Goal: Task Accomplishment & Management: Manage account settings

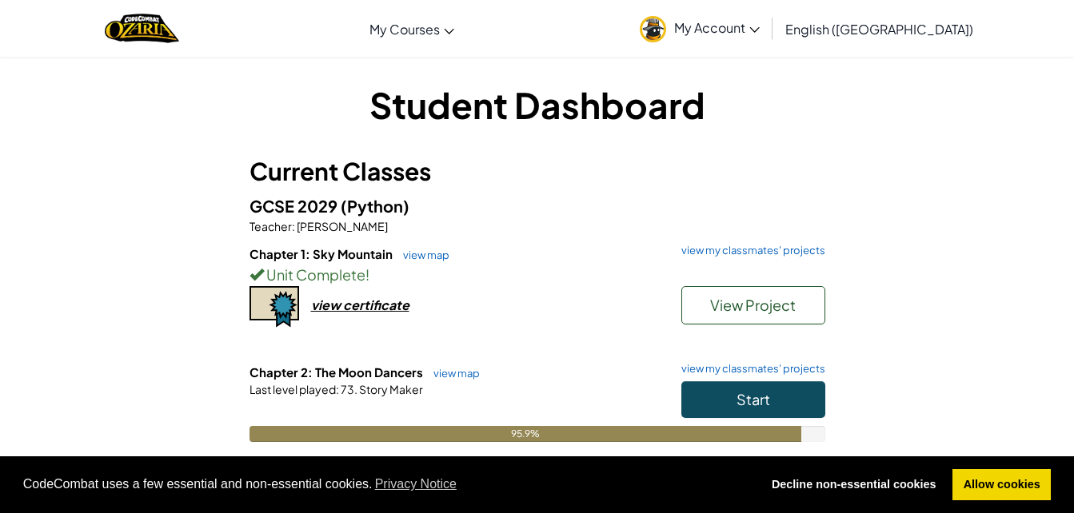
click at [760, 32] on span "My Account" at bounding box center [717, 27] width 86 height 17
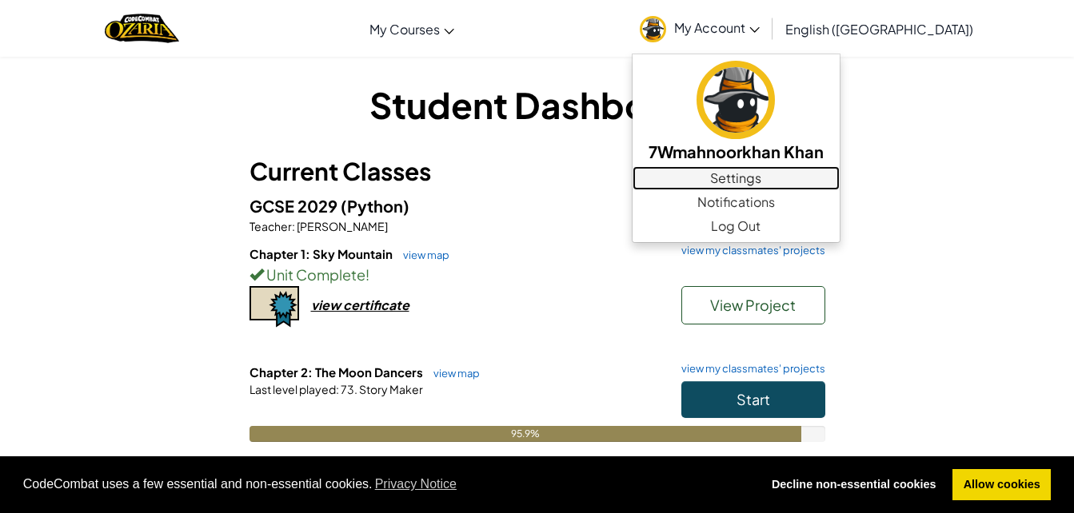
click at [840, 186] on link "Settings" at bounding box center [736, 178] width 207 height 24
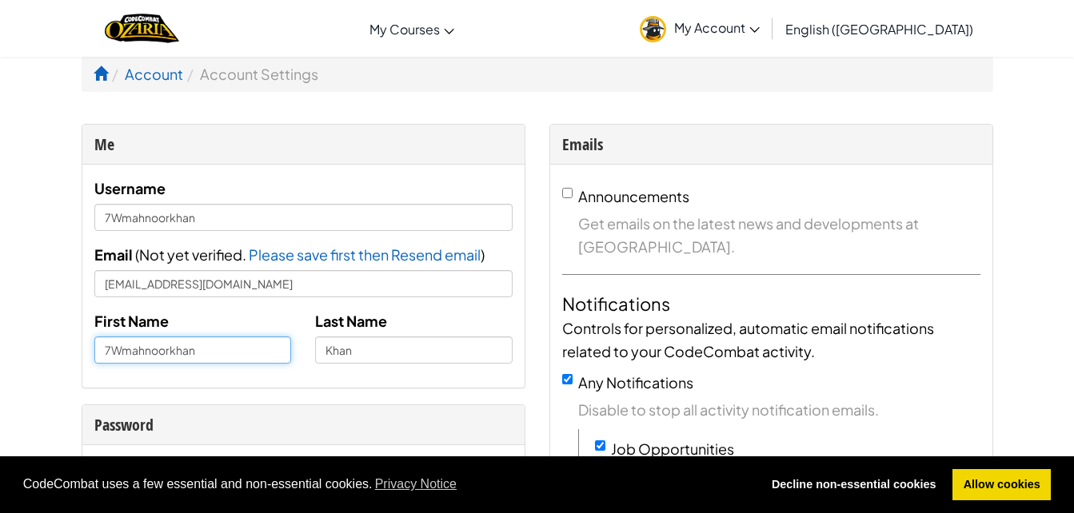
drag, startPoint x: 218, startPoint y: 346, endPoint x: 398, endPoint y: 377, distance: 183.4
click at [398, 377] on div "Username 7Wmahnoorkhan Email ( Not yet verified. Please save first then Resend …" at bounding box center [303, 276] width 442 height 223
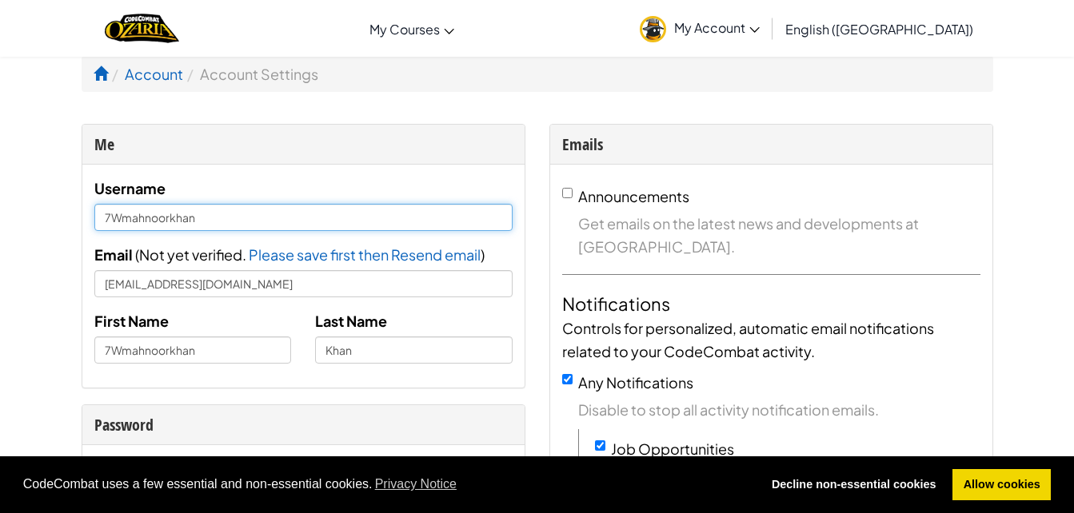
click at [121, 216] on input "7Wmahnoorkhan" at bounding box center [303, 217] width 418 height 27
click at [114, 217] on input "mahnoorkhan" at bounding box center [303, 217] width 418 height 27
type input "Mahnoorkhan"
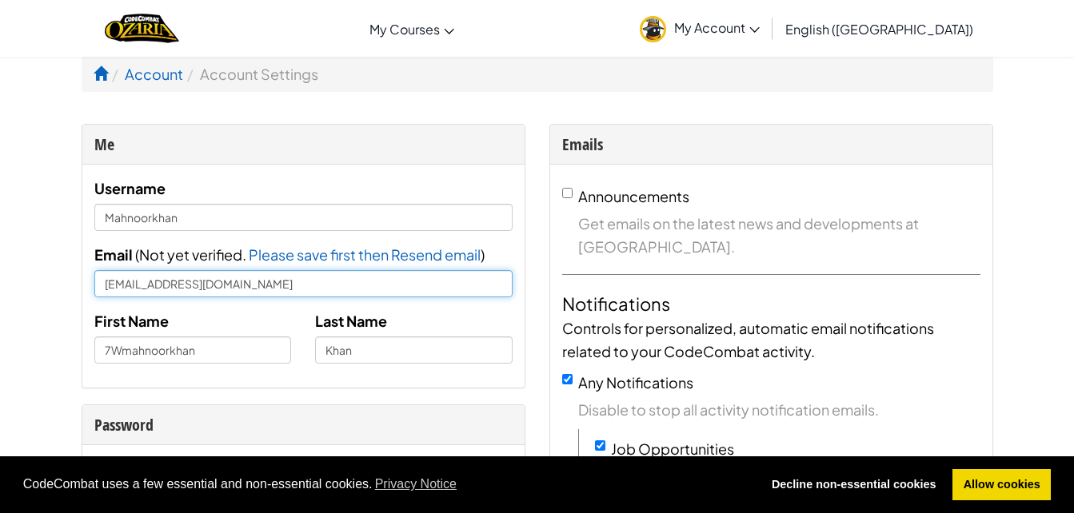
drag, startPoint x: 249, startPoint y: 289, endPoint x: 6, endPoint y: 228, distance: 249.9
type input "[EMAIL_ADDRESS][DOMAIN_NAME]"
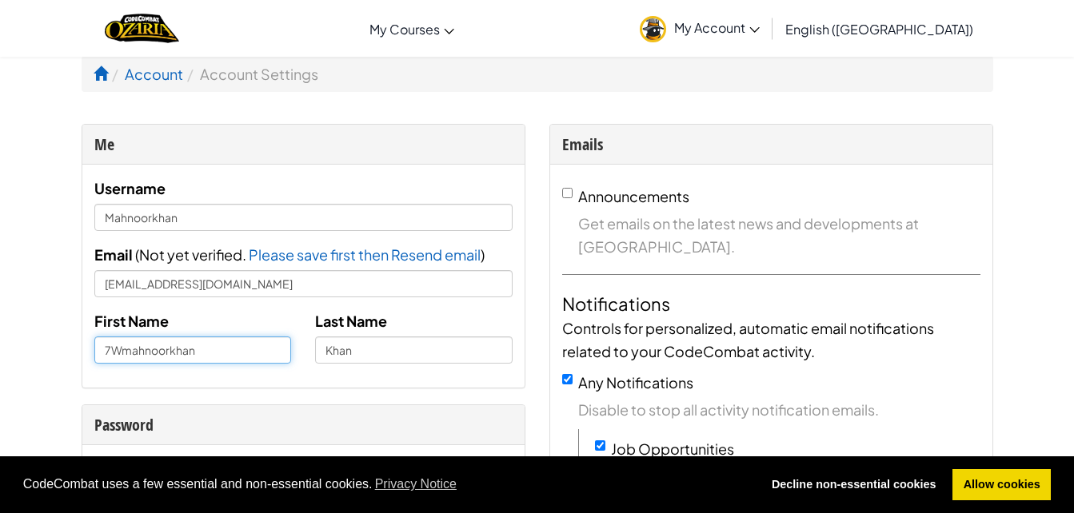
click at [214, 354] on input "7Wmahnoorkhan" at bounding box center [193, 350] width 198 height 27
click at [122, 347] on input "7Wmahnoor" at bounding box center [193, 350] width 198 height 27
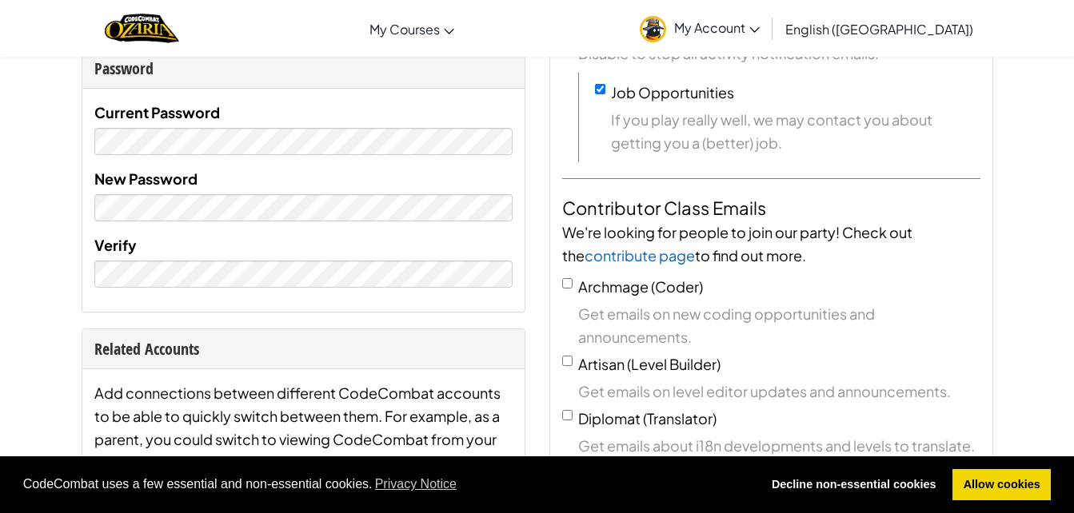
scroll to position [361, 0]
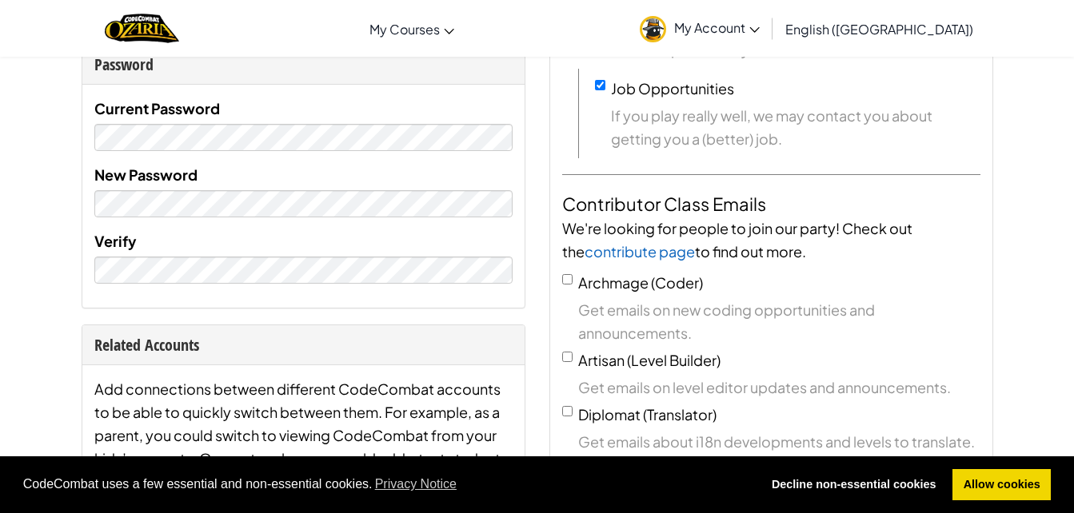
type input "8wmahnoor"
click at [982, 481] on link "Allow cookies" at bounding box center [1002, 486] width 98 height 32
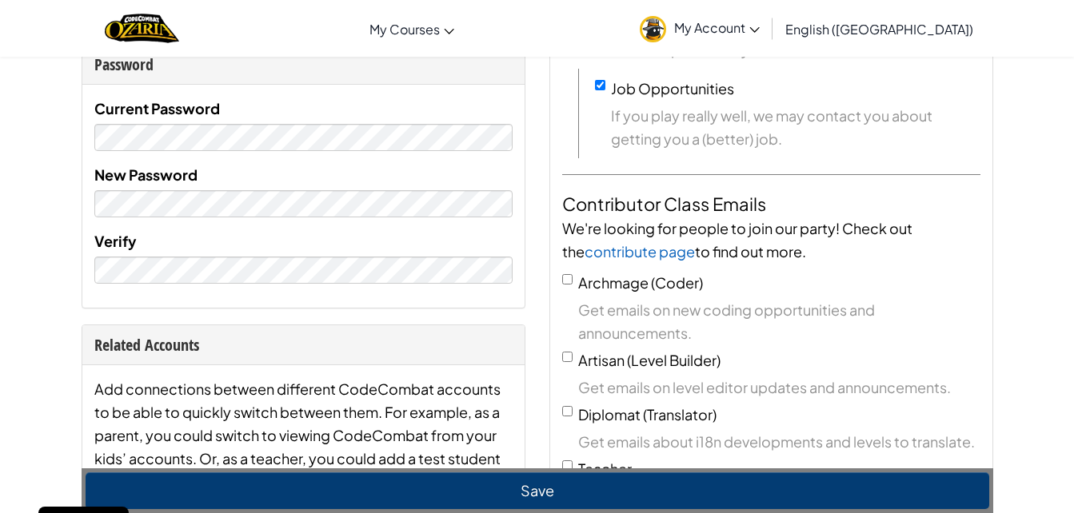
click at [414, 250] on div "Verify" at bounding box center [303, 257] width 418 height 54
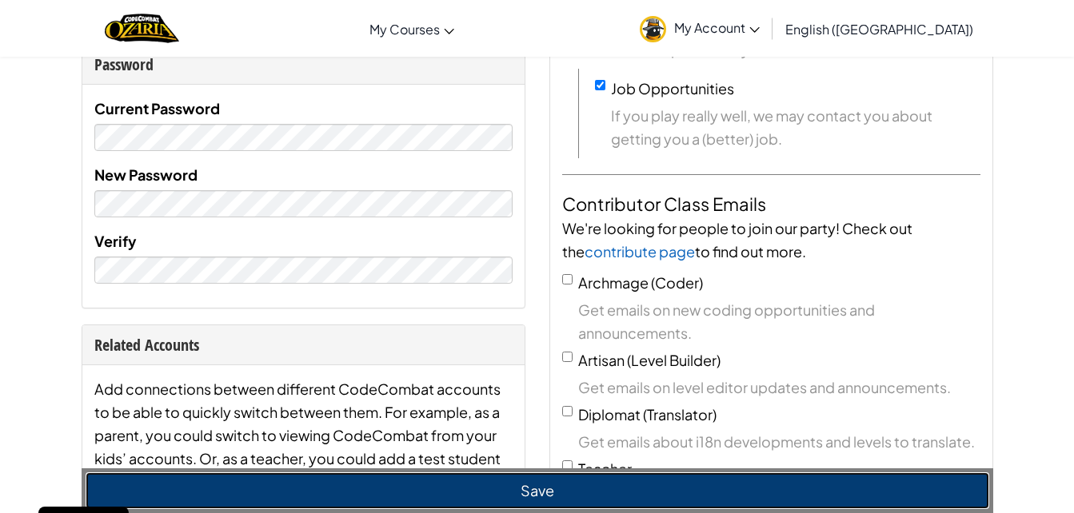
drag, startPoint x: 756, startPoint y: 488, endPoint x: 769, endPoint y: 485, distance: 13.2
click at [761, 487] on button "Save" at bounding box center [538, 491] width 904 height 37
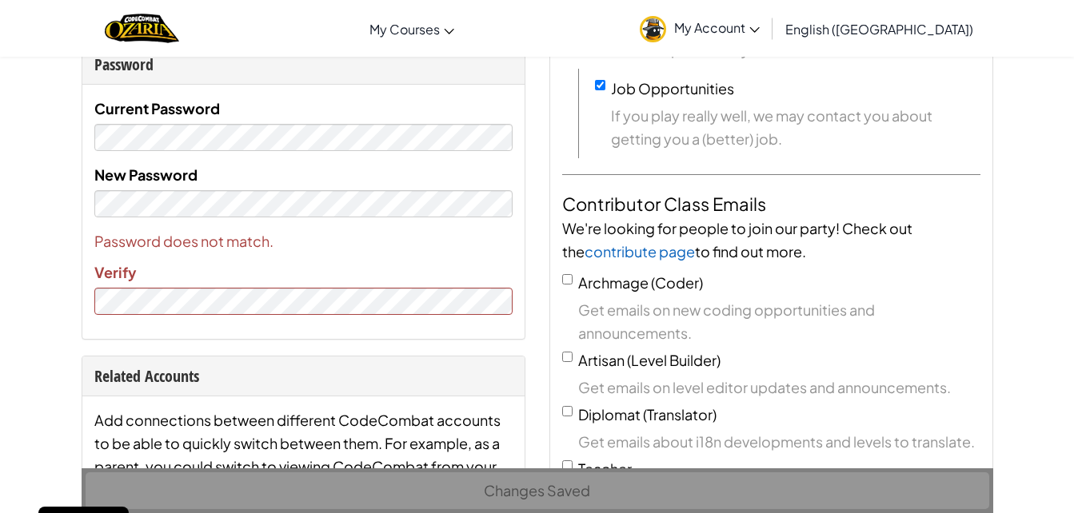
click at [537, 496] on div "Changes Saved" at bounding box center [538, 491] width 912 height 45
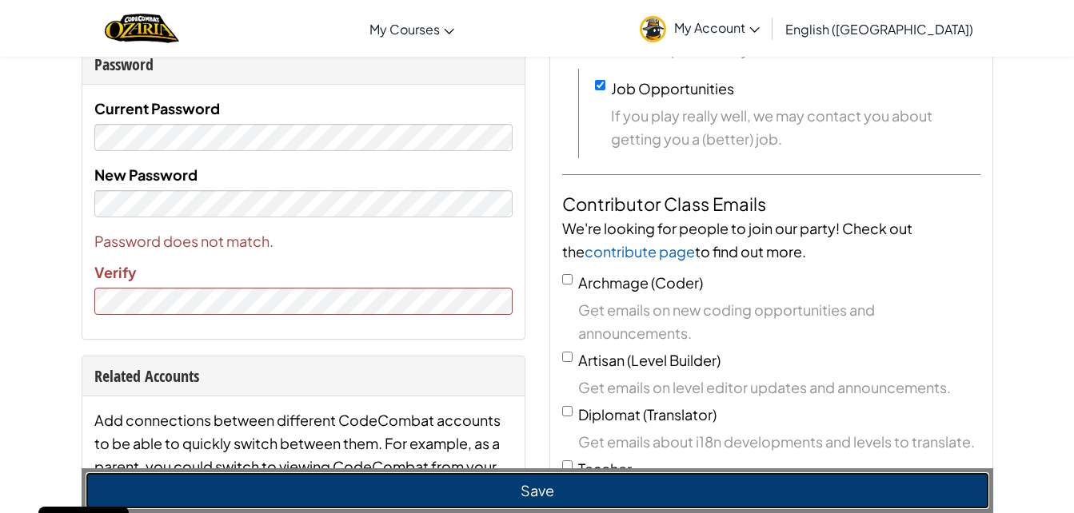
click at [538, 493] on button "Save" at bounding box center [538, 491] width 904 height 37
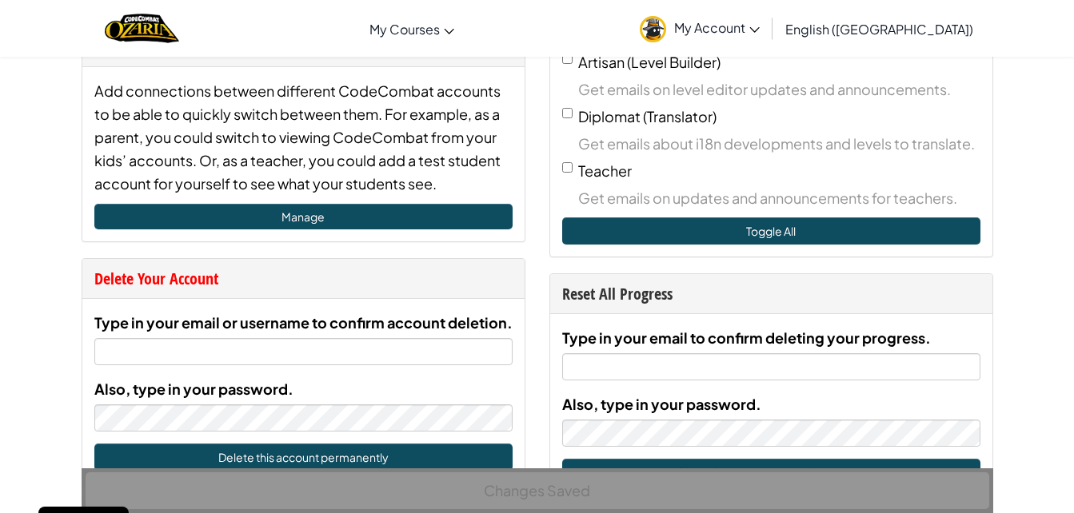
scroll to position [0, 0]
